Goal: Find specific fact: Find specific fact

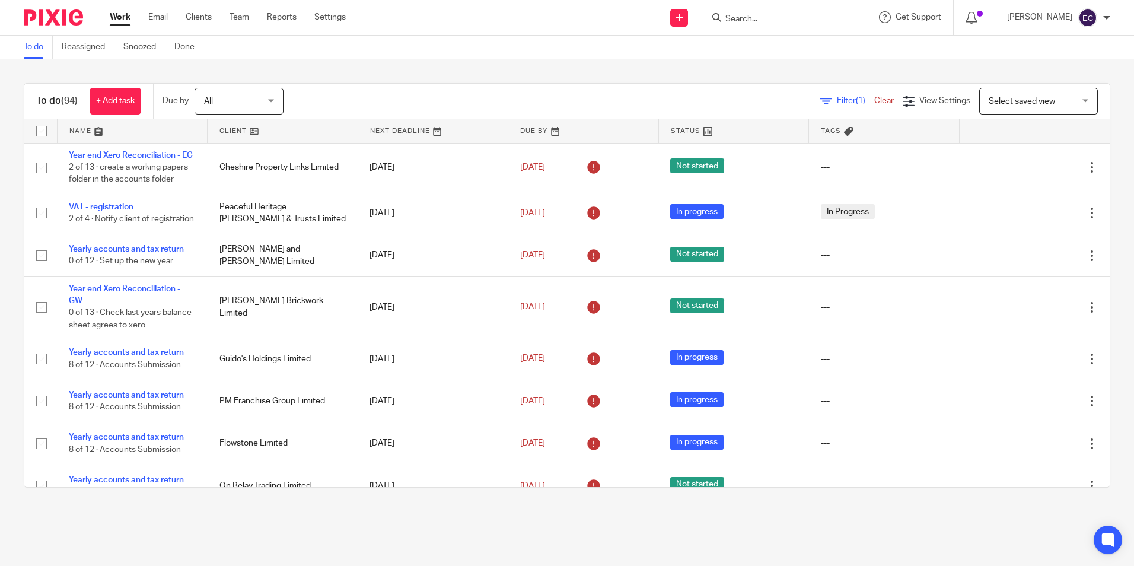
click at [772, 20] on input "Search" at bounding box center [777, 19] width 107 height 11
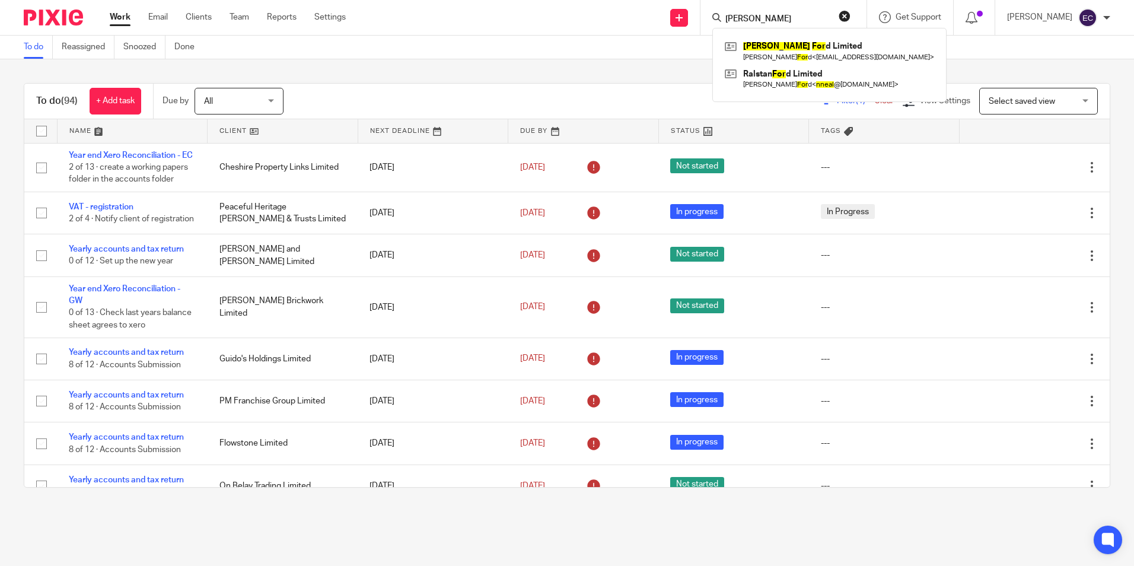
type input "[PERSON_NAME]"
click button "submit" at bounding box center [0, 0] width 0 height 0
click at [776, 43] on link at bounding box center [829, 50] width 215 height 27
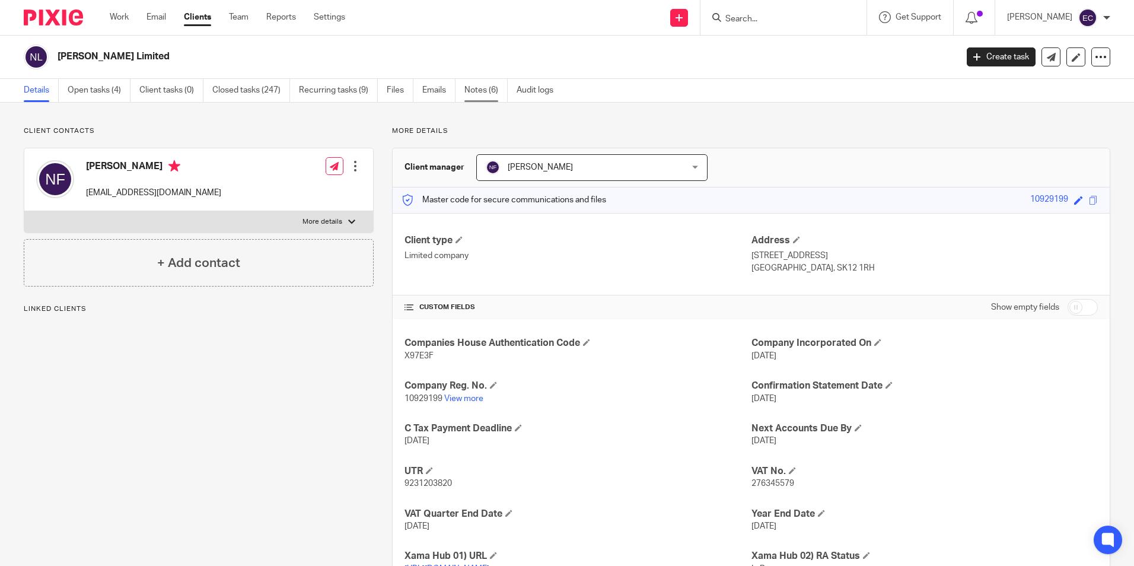
click at [476, 93] on link "Notes (6)" at bounding box center [485, 90] width 43 height 23
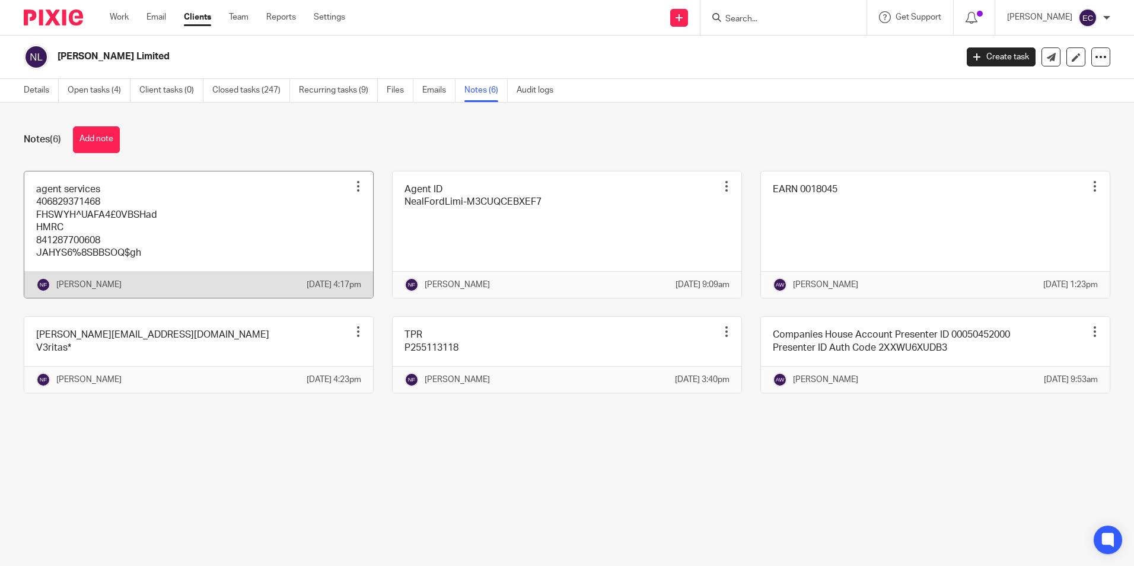
click at [194, 216] on link at bounding box center [198, 234] width 349 height 127
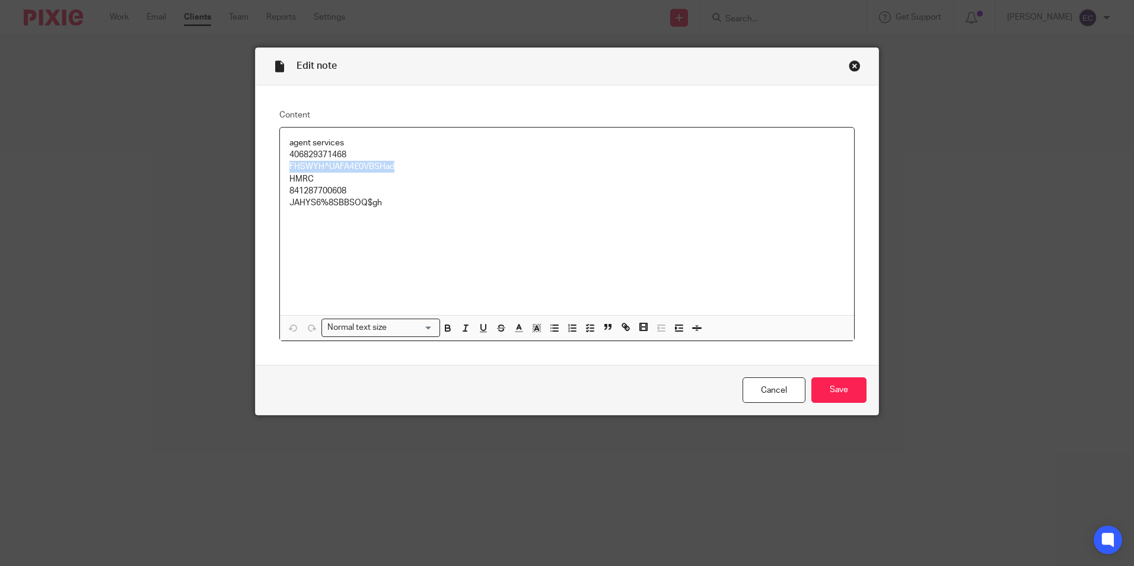
drag, startPoint x: 280, startPoint y: 164, endPoint x: 390, endPoint y: 165, distance: 110.3
click at [390, 165] on div "agent services 406829371468 FHSWYH^UAFA4£0VBSHad HMRC 841287700608 JAHYS6%8SBBS…" at bounding box center [567, 220] width 574 height 187
copy p "FHSWYH^UAFA4£0VBSHad"
click at [849, 63] on div "Close this dialog window" at bounding box center [855, 66] width 12 height 12
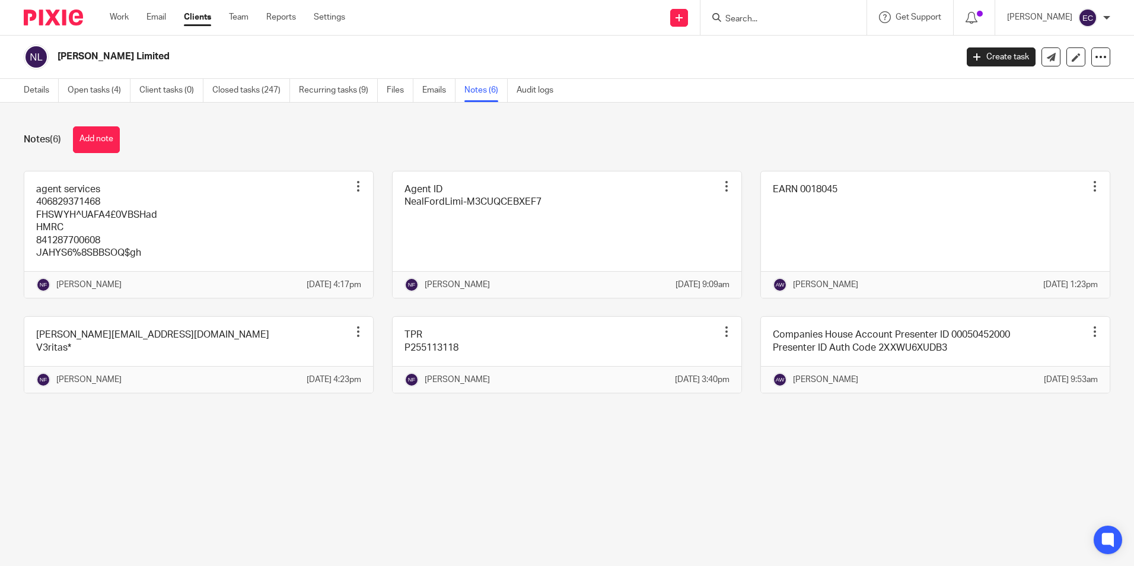
click at [792, 21] on input "Search" at bounding box center [777, 19] width 107 height 11
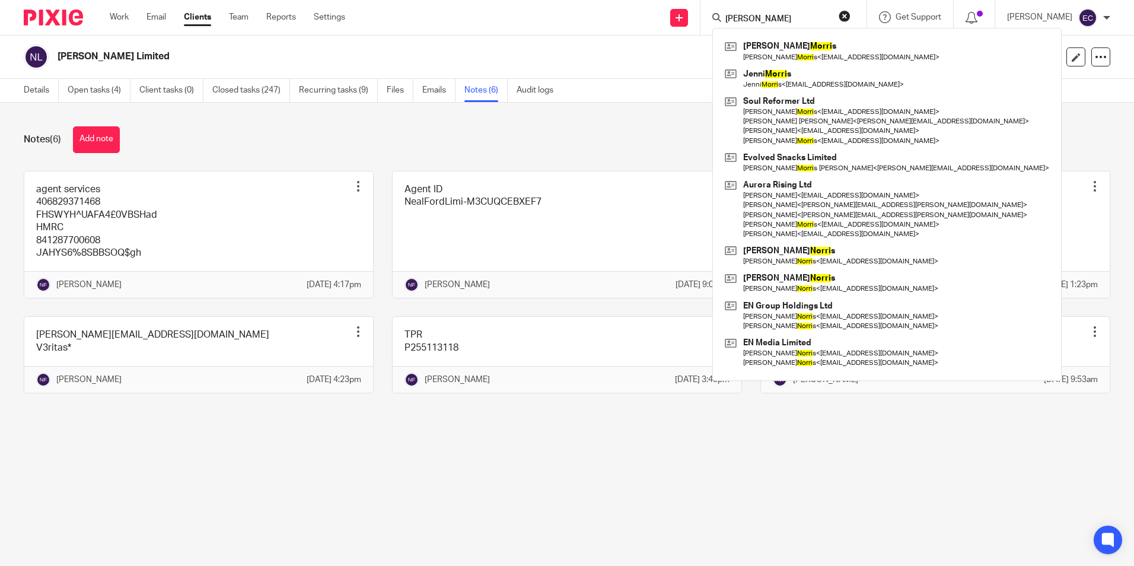
type input "morris"
click button "submit" at bounding box center [0, 0] width 0 height 0
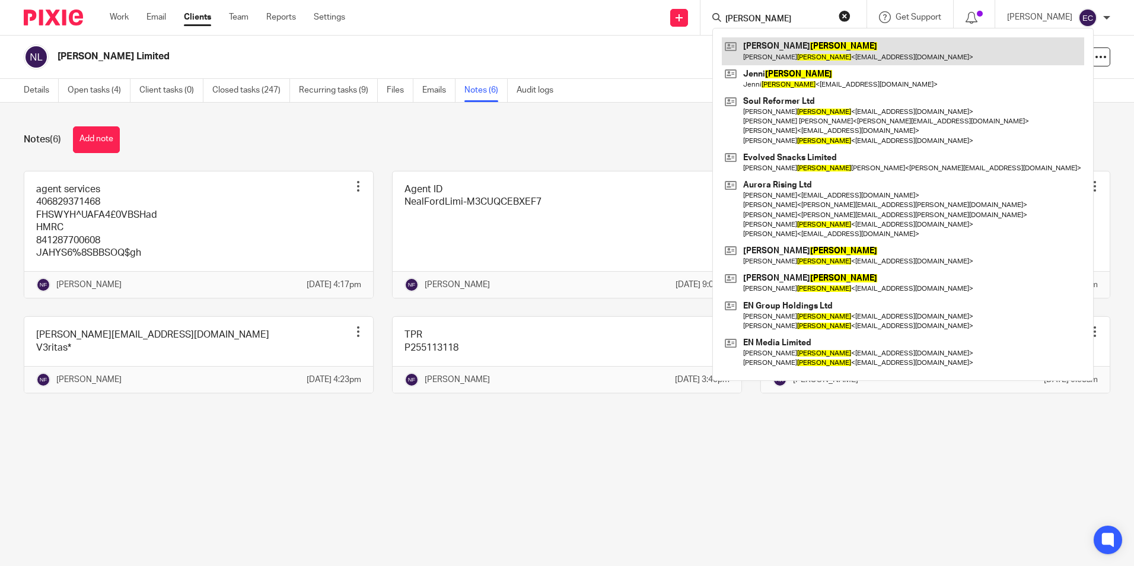
click at [787, 46] on link at bounding box center [903, 50] width 362 height 27
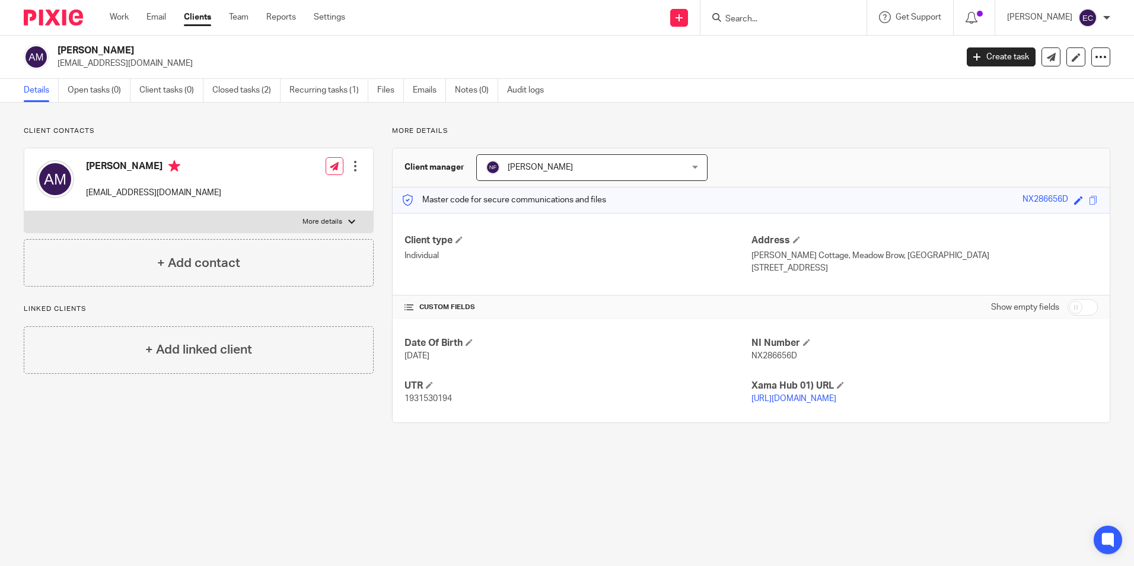
click at [764, 352] on span "NX286656D" at bounding box center [774, 356] width 46 height 8
copy span "NX286656D"
